Goal: Task Accomplishment & Management: Manage account settings

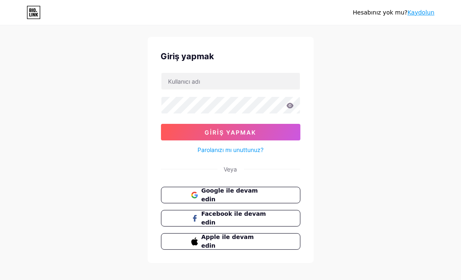
scroll to position [24, 0]
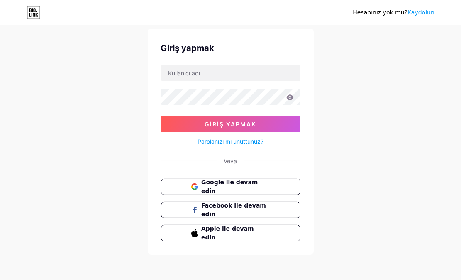
click at [322, 88] on div "Hesabınız yok mu? [PERSON_NAME] yapmak Giriş yapmak Parolanızı mı unuttunuz? Ve…" at bounding box center [230, 129] width 461 height 306
click at [323, 88] on div "Hesabınız yok mu? [PERSON_NAME] yapmak Giriş yapmak Parolanızı mı unuttunuz? Ve…" at bounding box center [230, 129] width 461 height 306
click at [382, 127] on div "Hesabınız yok mu? [PERSON_NAME] yapmak Giriş yapmak Parolanızı mı unuttunuz? Ve…" at bounding box center [230, 129] width 461 height 306
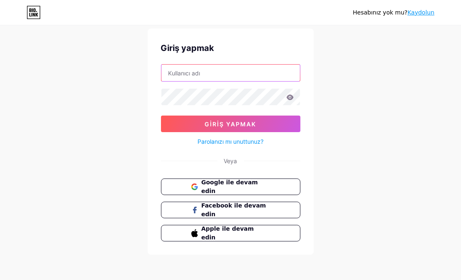
click at [186, 71] on input "text" at bounding box center [230, 73] width 139 height 17
paste input "TadilatciAnkara"
type input "TadilatciAnkara"
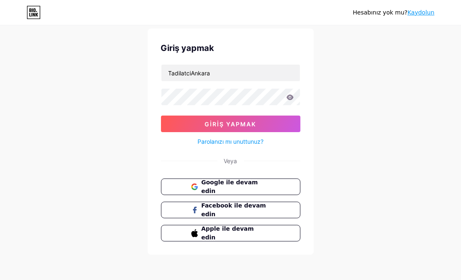
click at [363, 124] on div "Hesabınız yok mu? [PERSON_NAME] yapmak TadilatciAnkara Giriş yapmak Parolanızı …" at bounding box center [230, 129] width 461 height 306
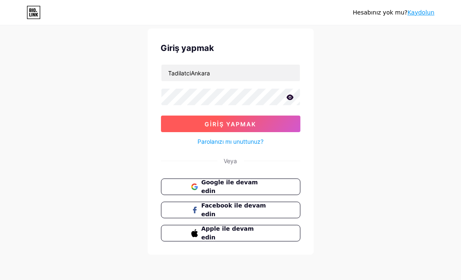
click at [247, 122] on font "Giriş yapmak" at bounding box center [230, 124] width 51 height 7
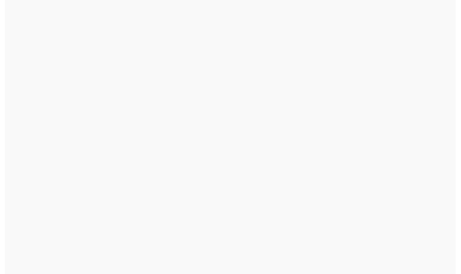
scroll to position [0, 0]
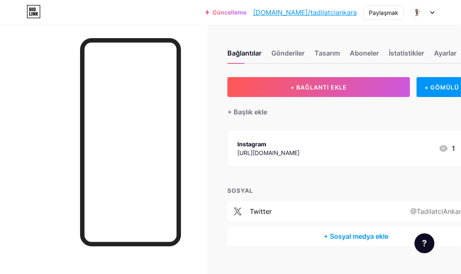
click at [347, 12] on font "[DOMAIN_NAME]/tadilatciankara" at bounding box center [305, 12] width 104 height 8
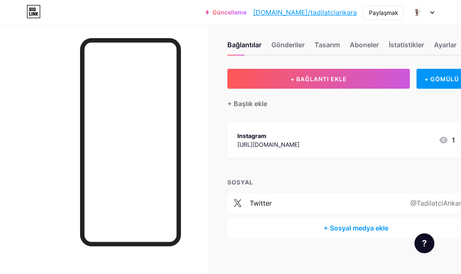
scroll to position [13, 0]
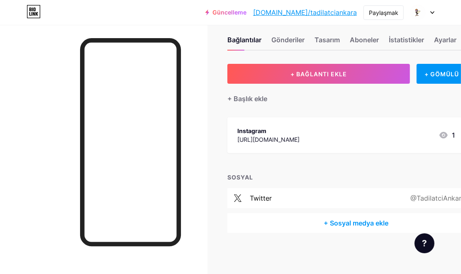
click at [354, 220] on font "+ Sosyal medya ekle" at bounding box center [355, 223] width 65 height 8
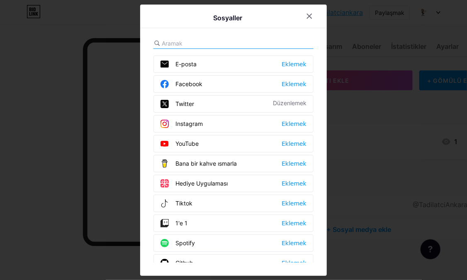
click at [192, 66] on font "E-posta" at bounding box center [185, 64] width 21 height 7
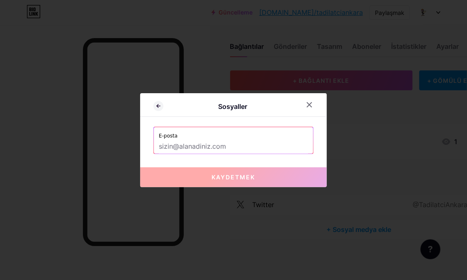
click at [192, 146] on input "text" at bounding box center [233, 147] width 149 height 14
paste input "[EMAIL_ADDRESS][DOMAIN_NAME]"
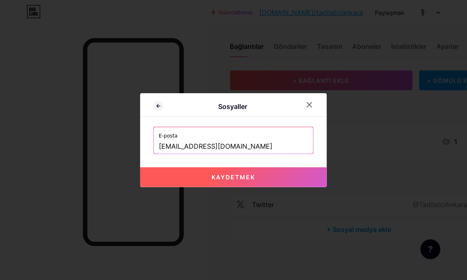
click at [245, 174] on font "Kaydetmek" at bounding box center [234, 177] width 44 height 7
type input "mailto:[EMAIL_ADDRESS][DOMAIN_NAME]"
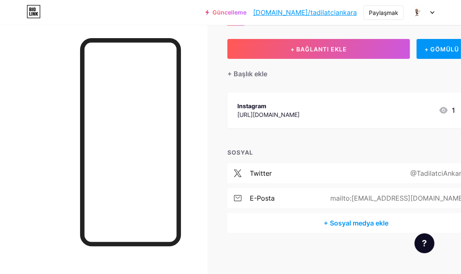
click at [364, 224] on font "+ Sosyal medya ekle" at bounding box center [355, 223] width 65 height 8
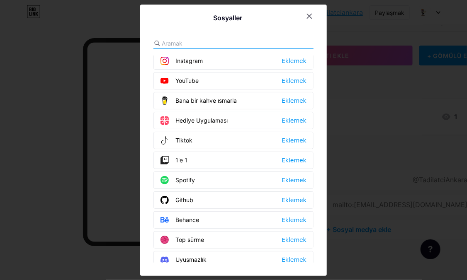
scroll to position [0, 0]
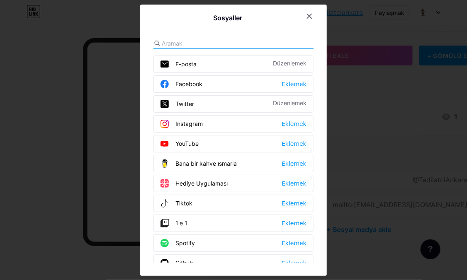
click at [204, 122] on div "Instagram Eklemek" at bounding box center [233, 123] width 160 height 17
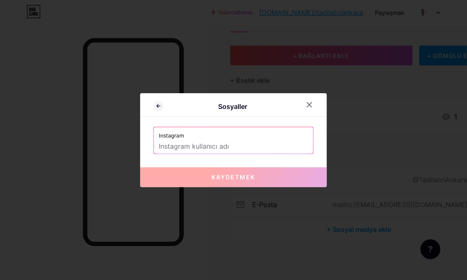
click at [191, 144] on input "text" at bounding box center [233, 147] width 149 height 14
paste input "[URL][DOMAIN_NAME]"
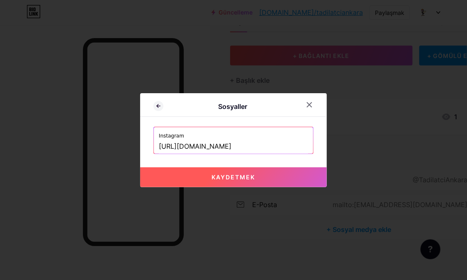
drag, startPoint x: 248, startPoint y: 146, endPoint x: 128, endPoint y: 149, distance: 120.7
click at [128, 149] on div "Sosyaller Instagram [URL][DOMAIN_NAME] Kaydetmek" at bounding box center [233, 140] width 467 height 280
click at [240, 178] on font "Kaydetmek" at bounding box center [234, 177] width 44 height 7
type input "[URL][DOMAIN_NAME]"
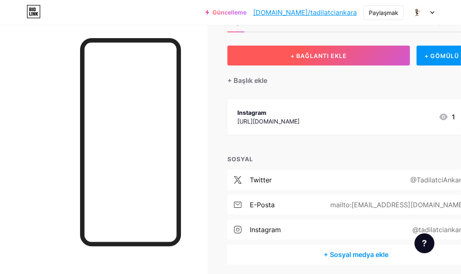
click at [314, 57] on font "+ BAĞLANTI EKLE" at bounding box center [318, 55] width 56 height 7
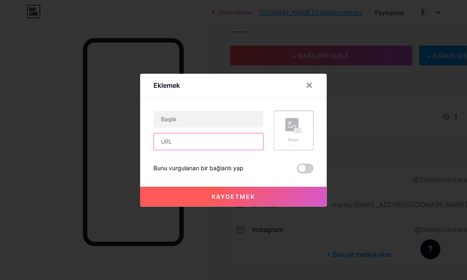
click at [164, 146] on input "text" at bounding box center [208, 142] width 109 height 17
paste input "[URL][DOMAIN_NAME]"
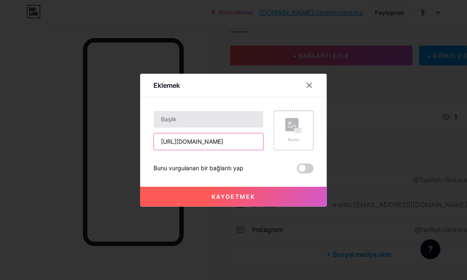
type input "[URL][DOMAIN_NAME]"
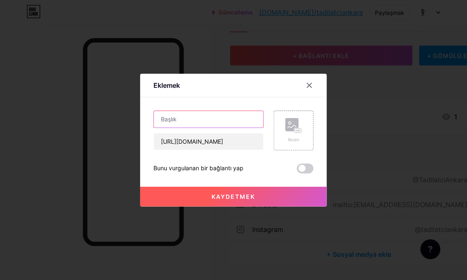
click at [168, 124] on input "text" at bounding box center [208, 119] width 109 height 17
type input "Tadilatcı Ustası"
click at [243, 195] on font "Kaydetmek" at bounding box center [234, 196] width 44 height 7
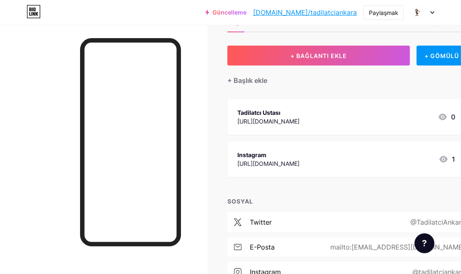
click at [218, 62] on div "Bağlantılar Gönderiler Tasarım Aboneler İstatistikler Ayarlar + BAĞLANTI EKLE +…" at bounding box center [260, 170] width 520 height 355
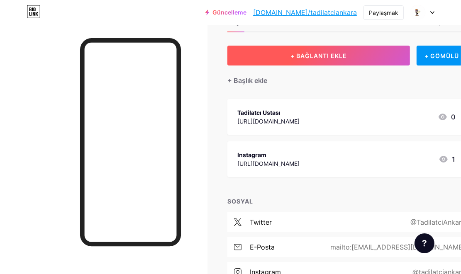
click at [305, 56] on font "+ BAĞLANTI EKLE" at bounding box center [318, 55] width 56 height 7
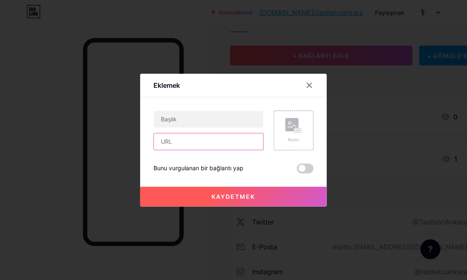
click at [167, 144] on input "text" at bounding box center [208, 142] width 109 height 17
paste input "[URL][DOMAIN_NAME]"
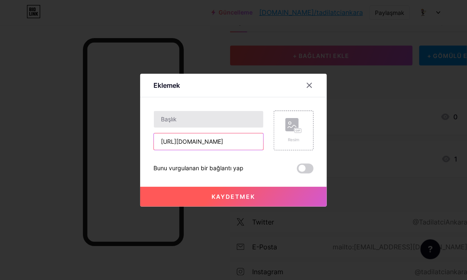
type input "[URL][DOMAIN_NAME]"
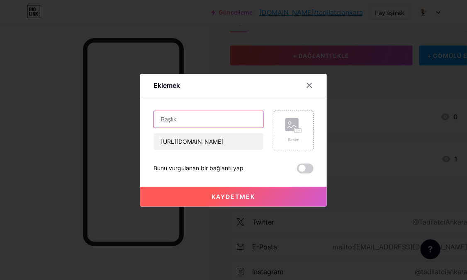
click at [174, 121] on input "text" at bounding box center [208, 119] width 109 height 17
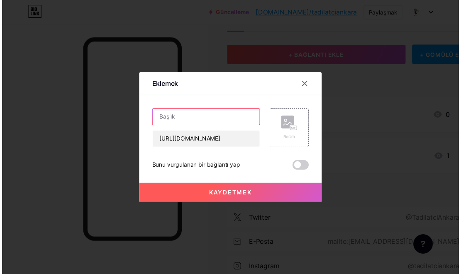
scroll to position [0, 0]
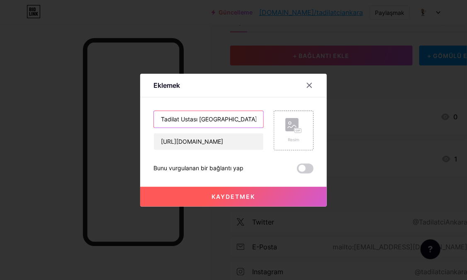
type input "Tadilat Ustası [GEOGRAPHIC_DATA]"
drag, startPoint x: 245, startPoint y: 192, endPoint x: 242, endPoint y: 195, distance: 4.4
click at [245, 192] on button "Kaydetmek" at bounding box center [233, 197] width 187 height 20
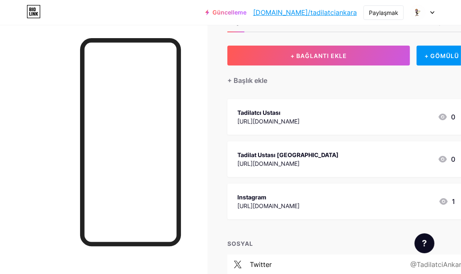
click at [220, 91] on div "Bağlantılar Gönderiler Tasarım Aboneler İstatistikler Ayarlar + BAĞLANTI EKLE +…" at bounding box center [260, 191] width 520 height 397
click at [254, 80] on font "+ Başlık ekle" at bounding box center [247, 80] width 40 height 8
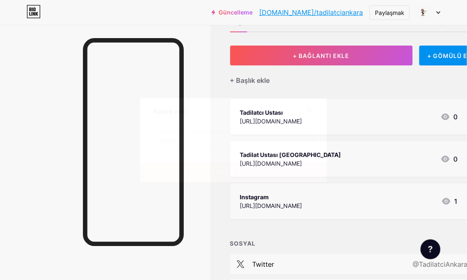
click at [184, 142] on input "text" at bounding box center [233, 140] width 159 height 17
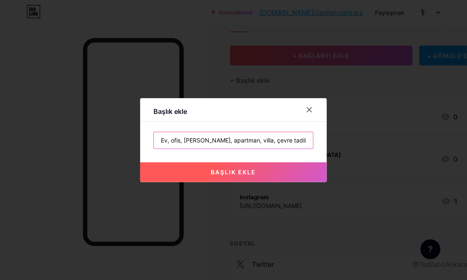
type input "Ev, ofis, [PERSON_NAME], apartman, villa, çevre tadilat işleri"
click at [231, 171] on font "başlık ekle" at bounding box center [233, 172] width 45 height 7
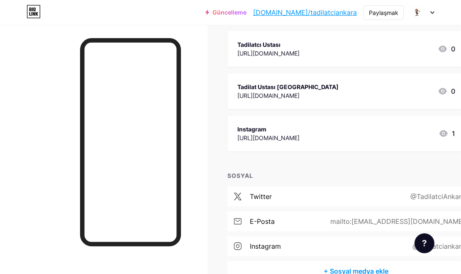
scroll to position [56, 0]
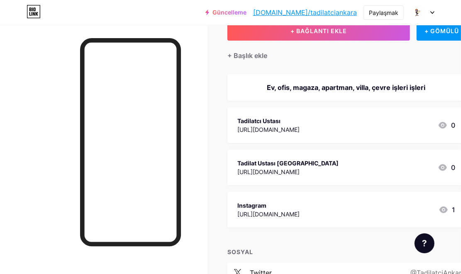
click at [323, 56] on div "+ Başlık ekle" at bounding box center [356, 51] width 258 height 20
click at [433, 11] on icon at bounding box center [432, 12] width 4 height 3
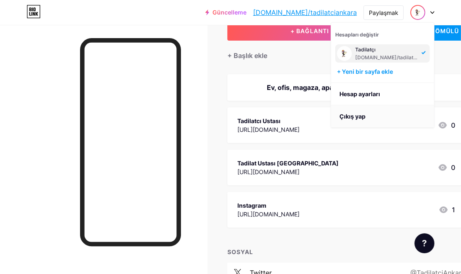
click at [354, 112] on li "Çıkış yap" at bounding box center [382, 116] width 103 height 22
